Goal: Information Seeking & Learning: Check status

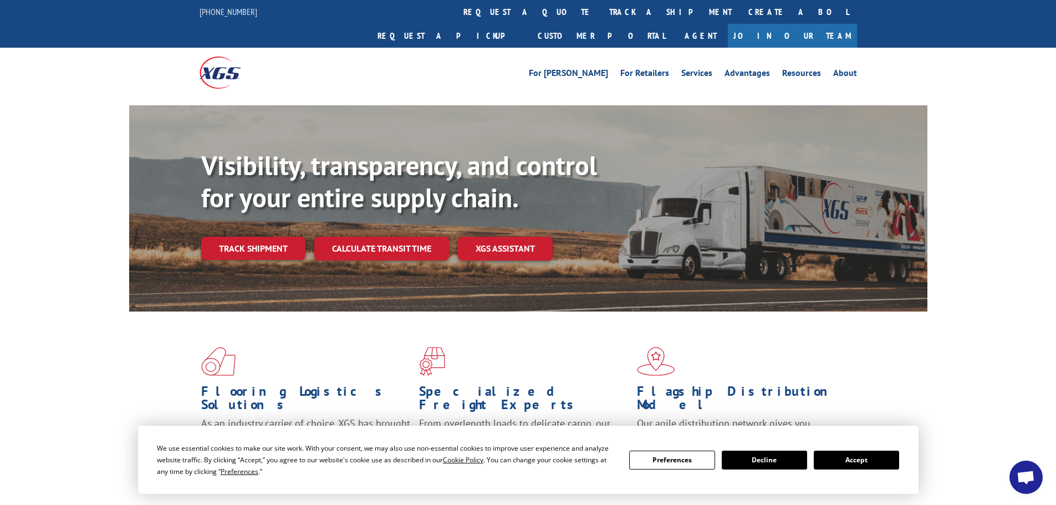
click at [266, 237] on link "Track shipment" at bounding box center [253, 248] width 104 height 23
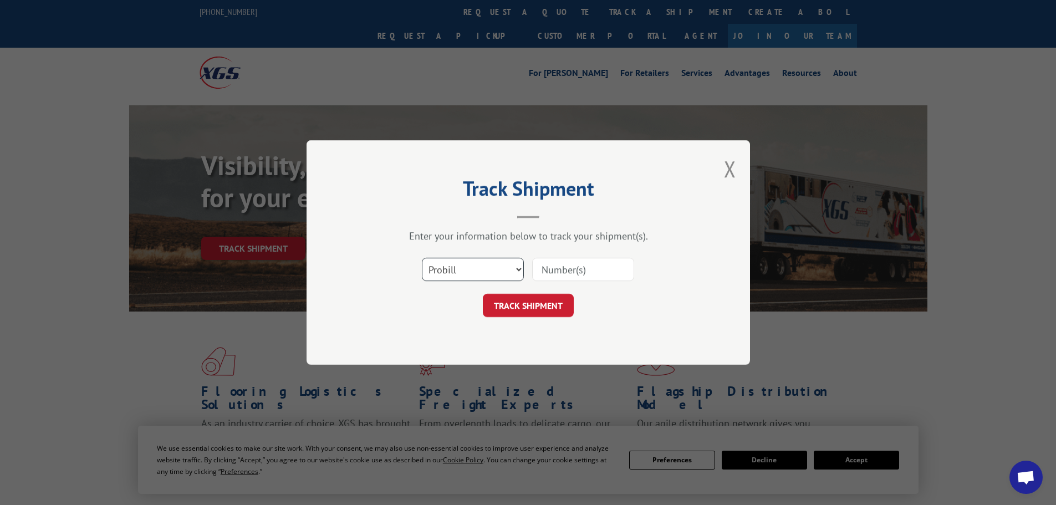
drag, startPoint x: 472, startPoint y: 271, endPoint x: 469, endPoint y: 279, distance: 8.2
click at [472, 272] on select "Select category... Probill BOL PO" at bounding box center [473, 269] width 102 height 23
select select "bol"
click at [422, 258] on select "Select category... Probill BOL PO" at bounding box center [473, 269] width 102 height 23
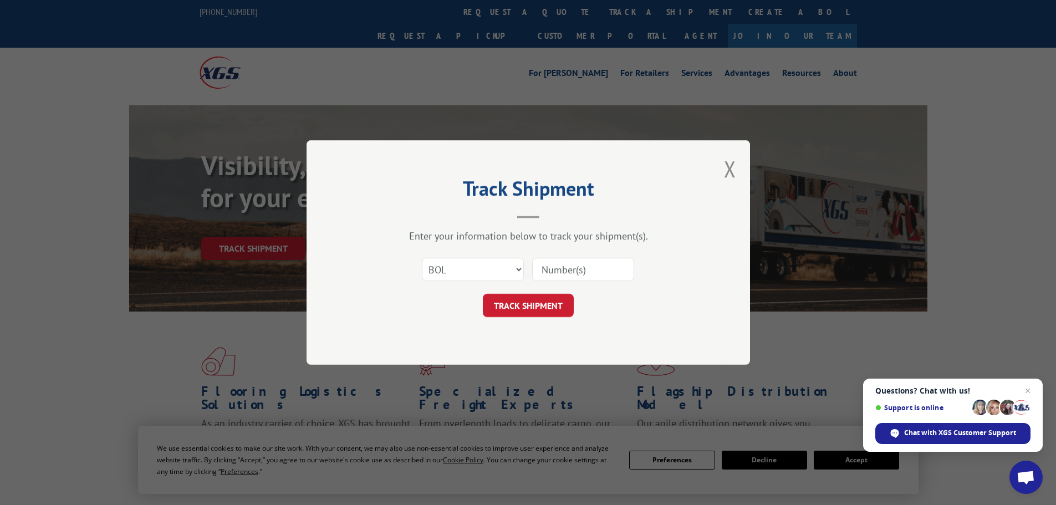
click at [540, 272] on input at bounding box center [583, 269] width 102 height 23
paste input "7059487"
type input "7059487"
click at [549, 304] on button "TRACK SHIPMENT" at bounding box center [528, 305] width 91 height 23
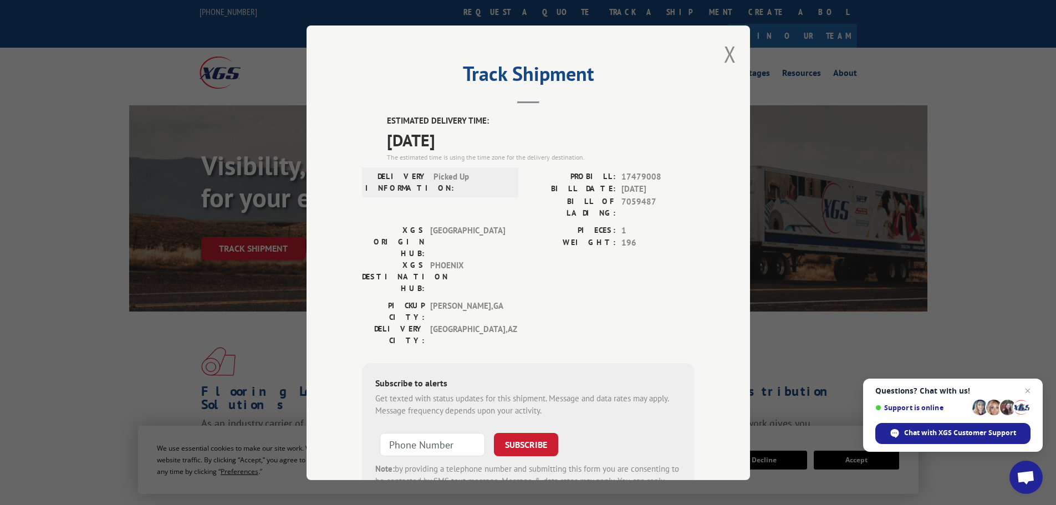
drag, startPoint x: 925, startPoint y: 304, endPoint x: 804, endPoint y: 295, distance: 121.7
click at [923, 304] on div "Track Shipment ESTIMATED DELIVERY TIME: [DATE] The estimated time is using the …" at bounding box center [528, 252] width 1056 height 505
